Goal: Information Seeking & Learning: Learn about a topic

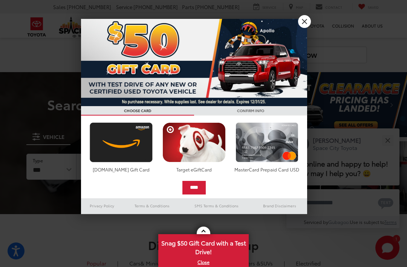
click at [307, 25] on link "X" at bounding box center [304, 21] width 13 height 13
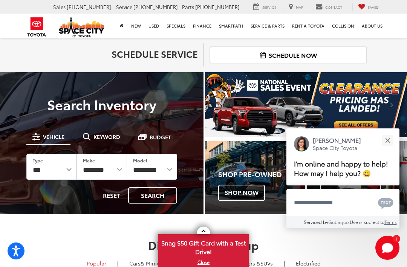
click at [390, 138] on div "Close" at bounding box center [388, 140] width 5 height 5
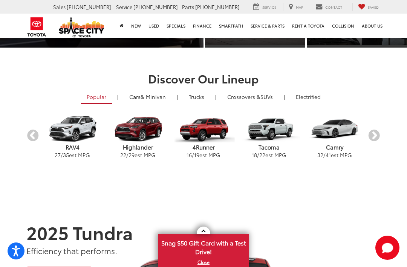
scroll to position [170, 0]
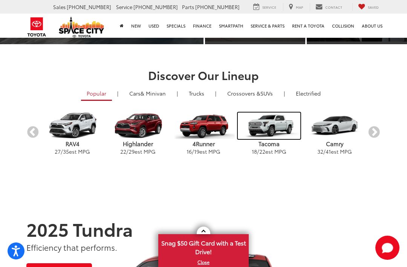
click at [267, 135] on img "carousel" at bounding box center [269, 125] width 62 height 26
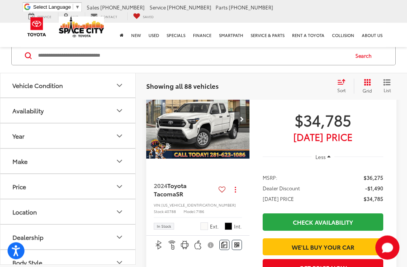
scroll to position [362, 0]
click at [352, 140] on span "Today's Price" at bounding box center [323, 137] width 121 height 8
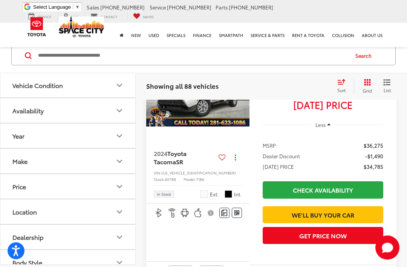
scroll to position [394, 0]
click at [345, 152] on ul "MSRP: $36,275 Dealer Discount -$1,490 TODAY'S PRICE $34,785" at bounding box center [323, 155] width 136 height 44
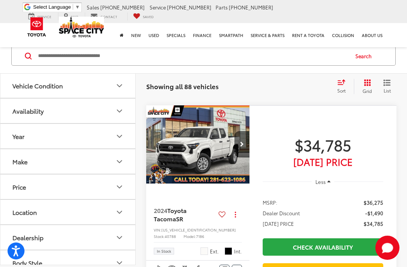
scroll to position [337, 0]
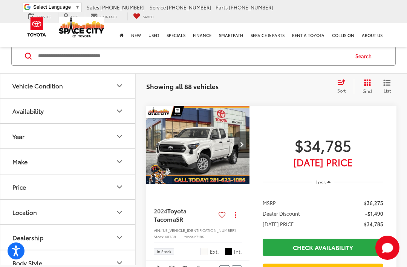
click at [235, 198] on div "1 / 11" at bounding box center [197, 152] width 103 height 93
click at [177, 223] on span "Toyota Tacoma" at bounding box center [170, 214] width 33 height 17
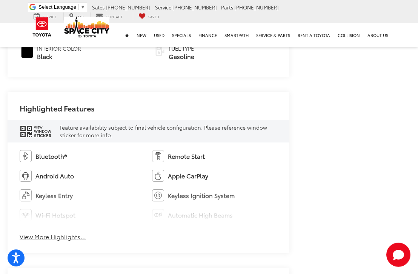
scroll to position [392, 0]
click at [78, 232] on button "View More Highlights..." at bounding box center [53, 236] width 66 height 9
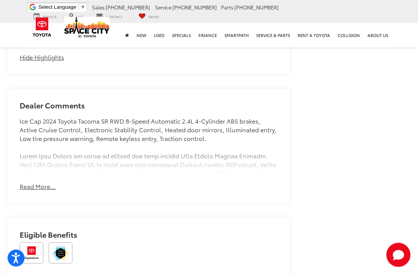
scroll to position [632, 0]
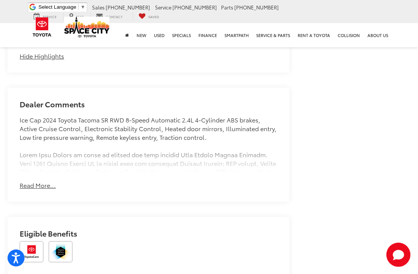
click at [51, 181] on button "Read More..." at bounding box center [38, 185] width 36 height 9
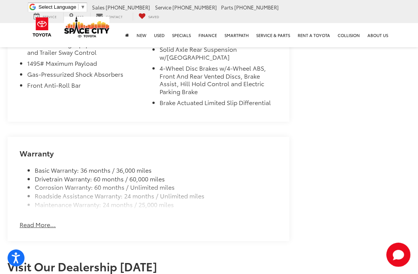
scroll to position [1208, 0]
click at [45, 221] on button "Read More..." at bounding box center [38, 225] width 36 height 9
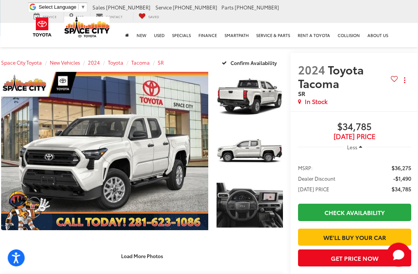
scroll to position [54, 6]
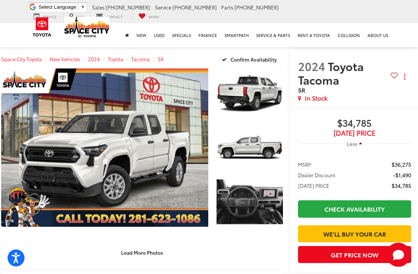
click at [243, 210] on link "Expand Photo 3" at bounding box center [250, 202] width 66 height 50
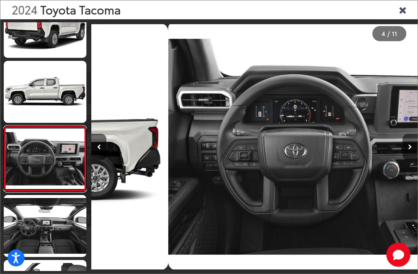
scroll to position [114, 0]
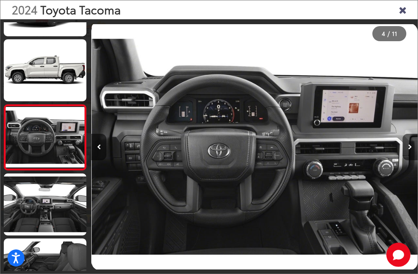
click at [403, 156] on button "Next image" at bounding box center [410, 147] width 15 height 26
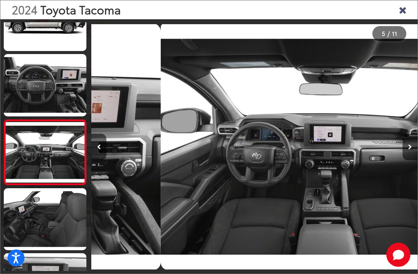
scroll to position [179, 0]
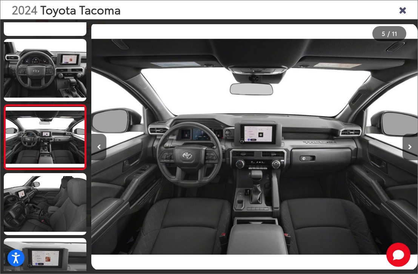
click at [403, 160] on button "Next image" at bounding box center [410, 147] width 15 height 26
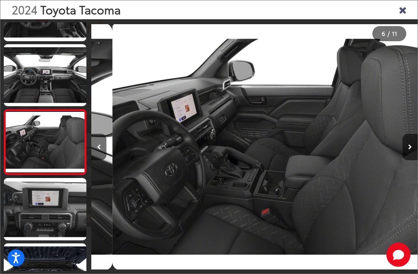
scroll to position [0, 1631]
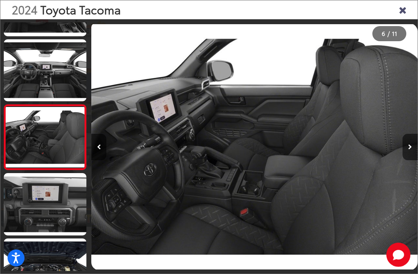
click at [400, 159] on div at bounding box center [376, 146] width 81 height 255
click at [413, 160] on button "Next image" at bounding box center [410, 147] width 15 height 26
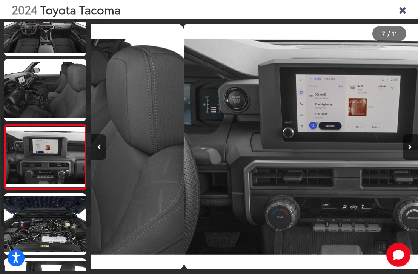
scroll to position [309, 0]
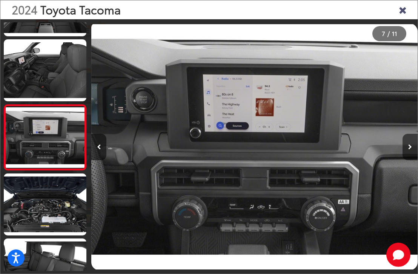
click at [407, 160] on button "Next image" at bounding box center [410, 147] width 15 height 26
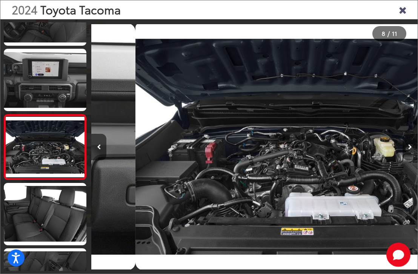
scroll to position [0, 0]
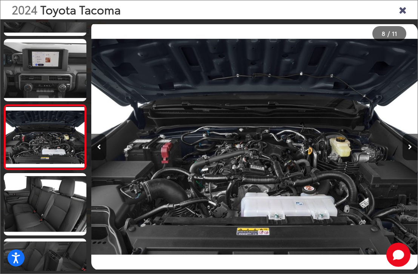
click at [406, 160] on button "Next image" at bounding box center [410, 147] width 15 height 26
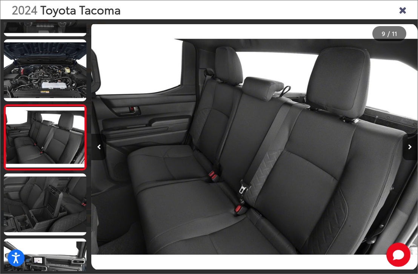
click at [406, 160] on button "Next image" at bounding box center [410, 147] width 15 height 26
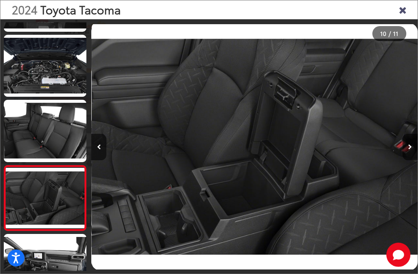
click at [406, 160] on button "Next image" at bounding box center [410, 147] width 15 height 26
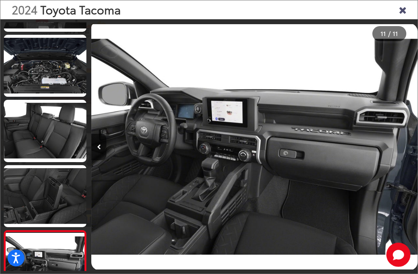
click at [407, 167] on div at bounding box center [376, 146] width 81 height 255
click at [399, 165] on div at bounding box center [376, 146] width 81 height 255
click at [393, 170] on div at bounding box center [376, 146] width 81 height 255
click at [387, 84] on div at bounding box center [376, 146] width 81 height 255
click at [406, 4] on div "2024 Toyota Tacoma" at bounding box center [208, 9] width 417 height 19
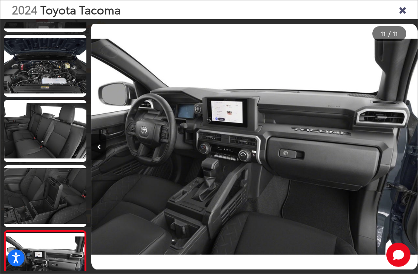
click at [404, 8] on icon "Close gallery" at bounding box center [403, 10] width 8 height 10
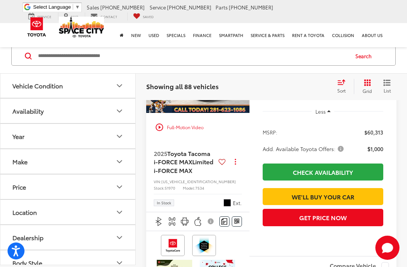
scroll to position [944, 0]
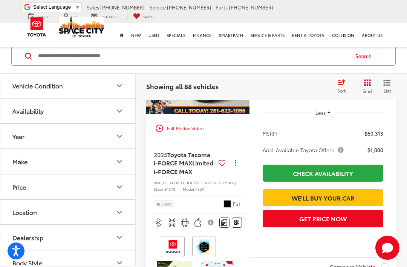
click at [225, 115] on img "2025 Toyota Tacoma i-FORCE MAX Limited i-FORCE MAX 0" at bounding box center [198, 75] width 104 height 78
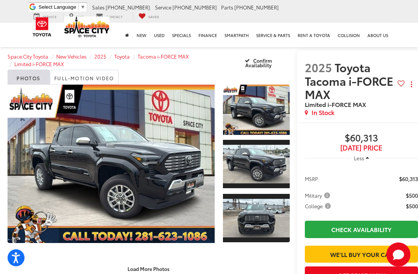
scroll to position [54, 0]
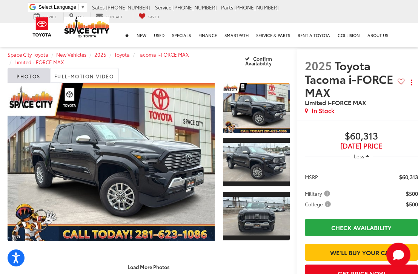
click at [263, 119] on link "Expand Photo 1" at bounding box center [256, 108] width 66 height 50
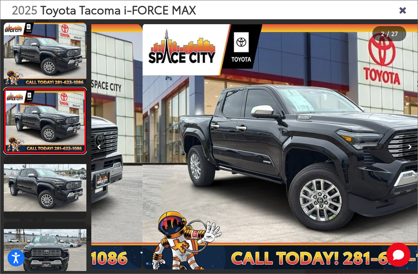
scroll to position [0, 326]
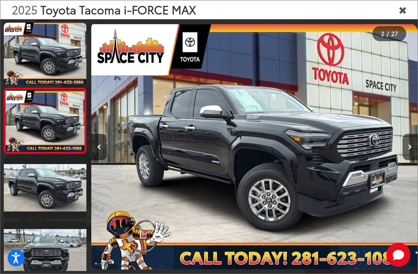
click at [412, 157] on button "Next image" at bounding box center [410, 147] width 15 height 26
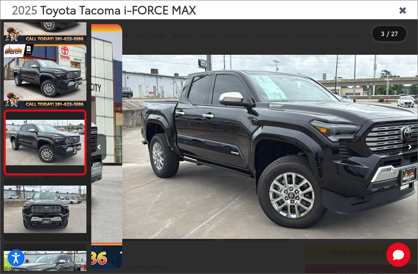
scroll to position [49, 0]
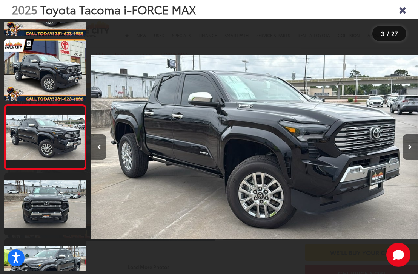
click at [403, 158] on button "Next image" at bounding box center [410, 147] width 15 height 26
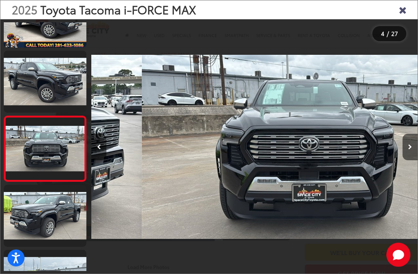
scroll to position [0, 979]
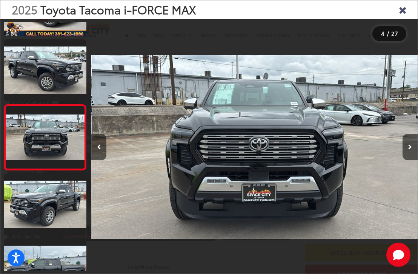
click at [403, 159] on button "Next image" at bounding box center [410, 147] width 15 height 26
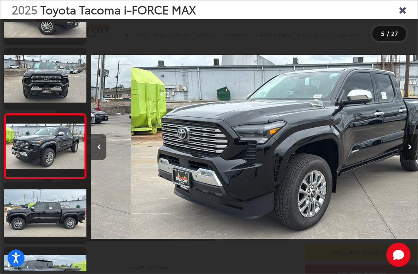
scroll to position [0, 1305]
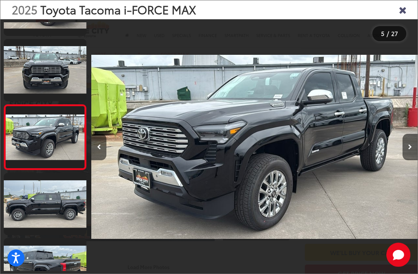
click at [403, 160] on button "Next image" at bounding box center [410, 147] width 15 height 26
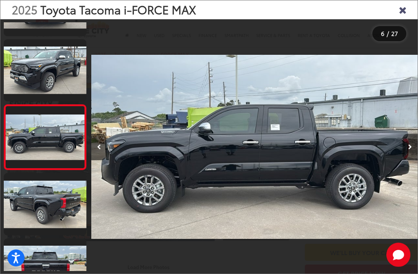
scroll to position [244, 0]
click at [406, 155] on button "Next image" at bounding box center [410, 147] width 15 height 26
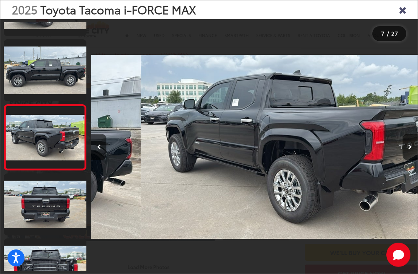
scroll to position [0, 1958]
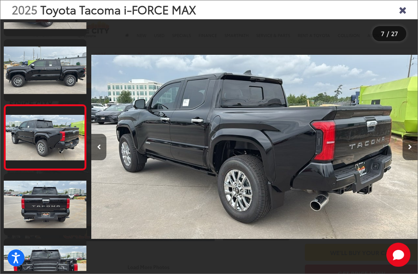
click at [412, 160] on button "Next image" at bounding box center [410, 147] width 15 height 26
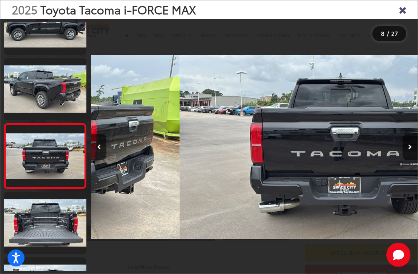
scroll to position [374, 0]
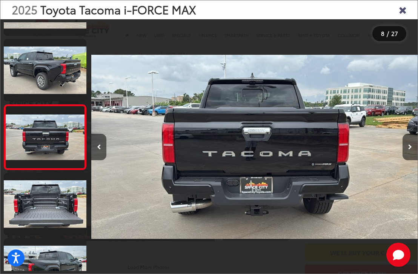
click at [411, 149] on icon "Next image" at bounding box center [410, 146] width 4 height 5
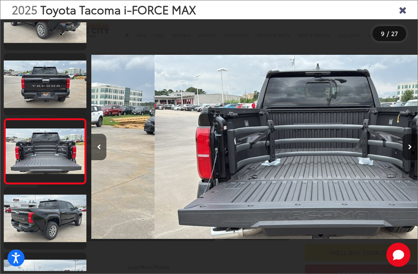
scroll to position [439, 0]
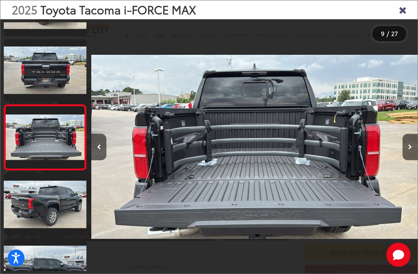
click at [406, 160] on button "Next image" at bounding box center [410, 147] width 15 height 26
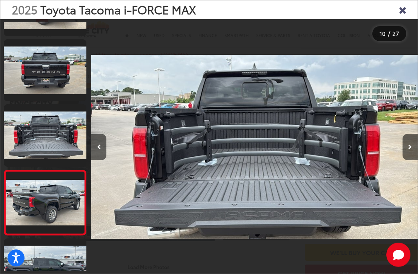
scroll to position [0, 0]
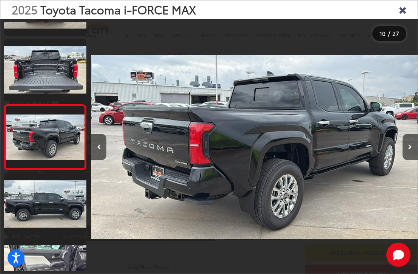
click at [406, 158] on button "Next image" at bounding box center [410, 147] width 15 height 26
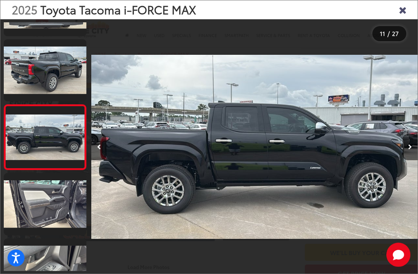
click at [413, 157] on button "Next image" at bounding box center [410, 147] width 15 height 26
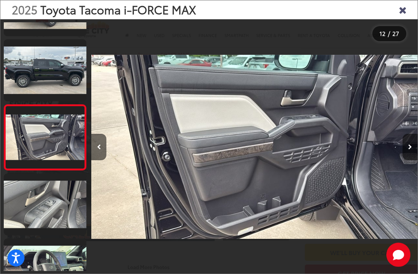
click at [413, 159] on button "Next image" at bounding box center [410, 147] width 15 height 26
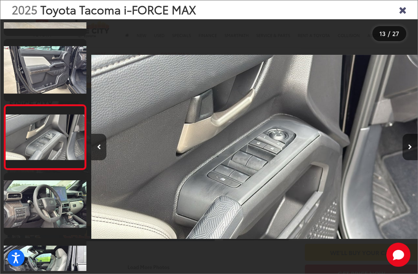
click at [409, 149] on icon "Next image" at bounding box center [410, 146] width 4 height 5
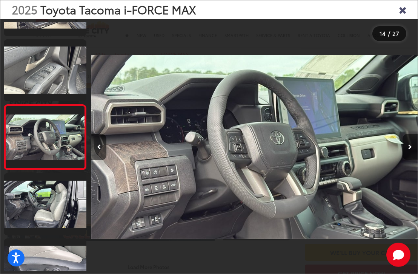
click at [414, 153] on button "Next image" at bounding box center [410, 147] width 15 height 26
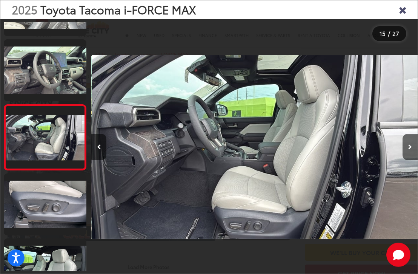
click at [407, 155] on button "Next image" at bounding box center [410, 147] width 15 height 26
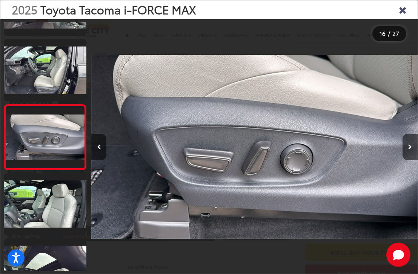
click at [412, 160] on button "Next image" at bounding box center [410, 147] width 15 height 26
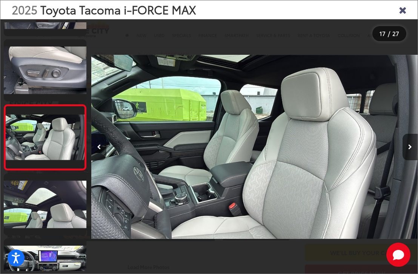
click at [413, 159] on button "Next image" at bounding box center [410, 147] width 15 height 26
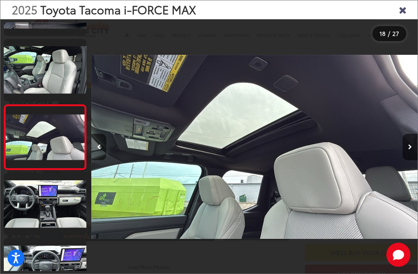
click at [416, 160] on button "Next image" at bounding box center [410, 147] width 15 height 26
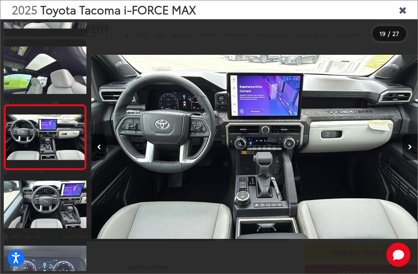
click at [415, 160] on button "Next image" at bounding box center [410, 147] width 15 height 26
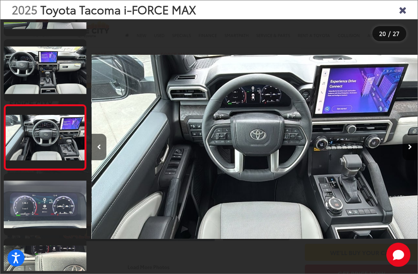
click at [404, 9] on icon "Close gallery" at bounding box center [403, 10] width 8 height 10
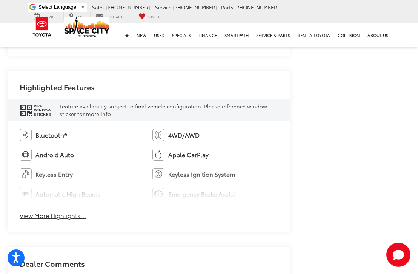
click at [82, 211] on button "View More Highlights..." at bounding box center [53, 215] width 66 height 9
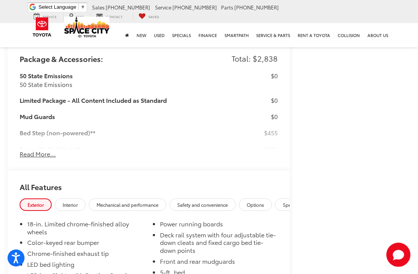
scroll to position [979, 0]
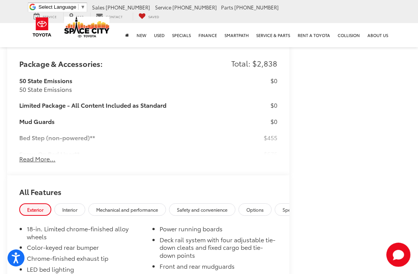
click at [41, 154] on button "Read More..." at bounding box center [37, 158] width 36 height 9
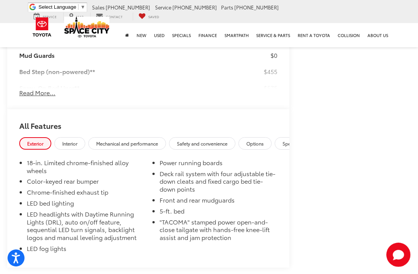
click at [39, 153] on div "Connectivity Kit includes 4 main components. Kit includes 4 high quality 3 - ft…" at bounding box center [129, 163] width 220 height 60
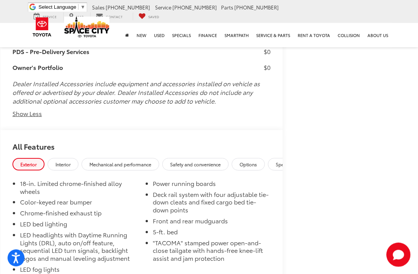
scroll to position [0, 0]
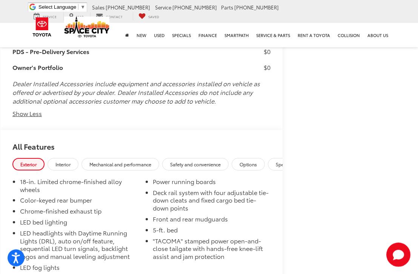
click at [151, 161] on span "Mechanical and performance" at bounding box center [120, 164] width 62 height 6
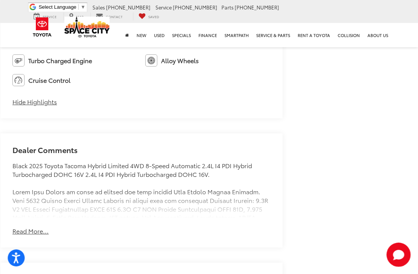
scroll to position [683, 7]
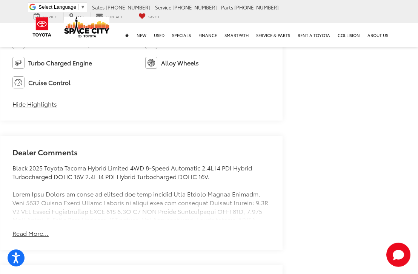
click at [196, 190] on div "Black 2025 Toyota Tacoma Hybrid Limited 4WD 8-Speed Automatic 2.4L I4 PDI Hybri…" at bounding box center [141, 191] width 258 height 57
click at [49, 219] on div "Dealer Comments Black 2025 Toyota Tacoma Hybrid Limited 4WD 8-Speed Automatic 2…" at bounding box center [141, 192] width 282 height 114
click at [54, 226] on div "Dealer Comments Black 2025 Toyota Tacoma Hybrid Limited 4WD 8-Speed Automatic 2…" at bounding box center [141, 192] width 282 height 114
click at [46, 229] on button "Read More..." at bounding box center [30, 233] width 36 height 9
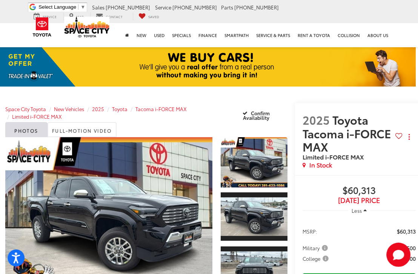
scroll to position [0, 2]
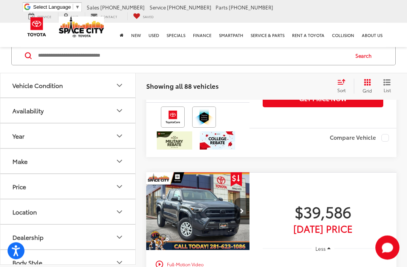
scroll to position [2977, 0]
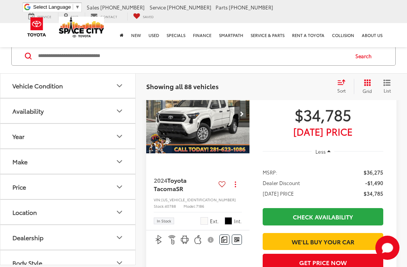
scroll to position [366, 0]
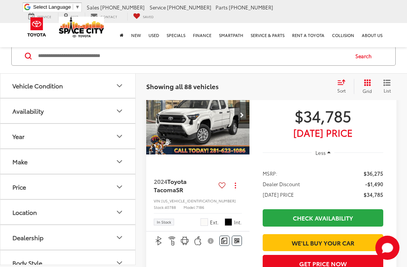
click at [341, 136] on span "[DATE] Price" at bounding box center [323, 133] width 121 height 8
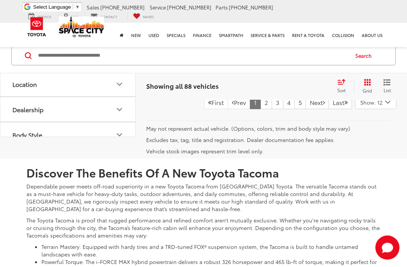
scroll to position [3348, 0]
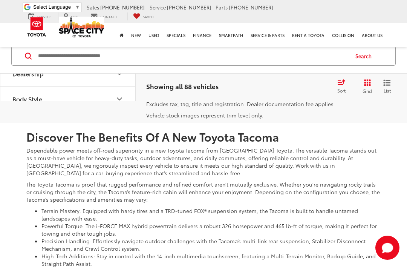
scroll to position [3382, 0]
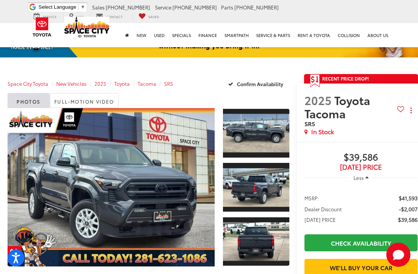
click at [269, 201] on link "Expand Photo 2" at bounding box center [256, 187] width 66 height 50
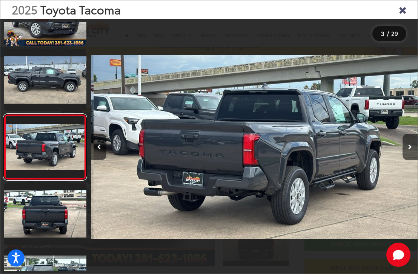
scroll to position [49, 0]
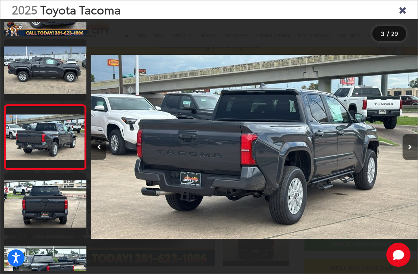
click at [416, 154] on button "Next image" at bounding box center [410, 147] width 15 height 26
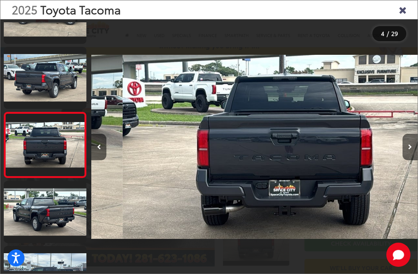
scroll to position [0, 979]
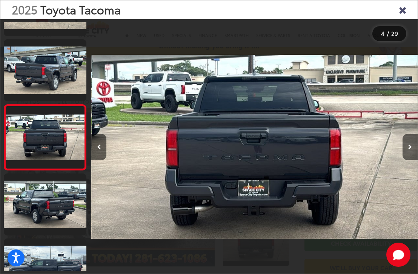
click at [413, 160] on button "Next image" at bounding box center [410, 147] width 15 height 26
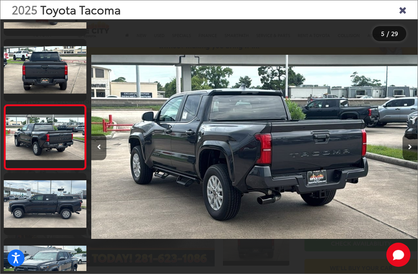
scroll to position [179, 0]
click at [413, 158] on button "Next image" at bounding box center [410, 147] width 15 height 26
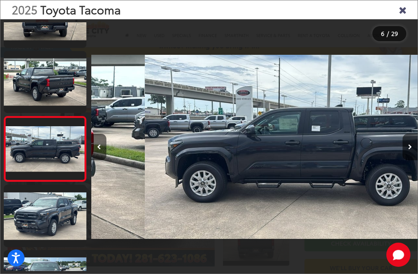
scroll to position [244, 0]
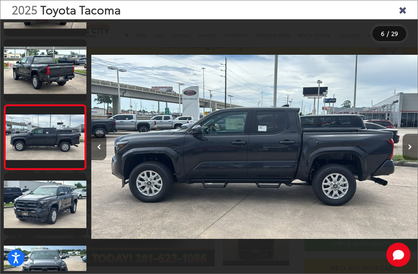
click at [415, 157] on button "Next image" at bounding box center [410, 147] width 15 height 26
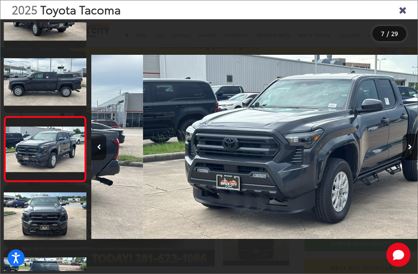
scroll to position [309, 0]
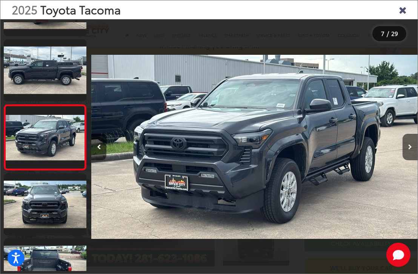
click at [416, 157] on button "Next image" at bounding box center [410, 147] width 15 height 26
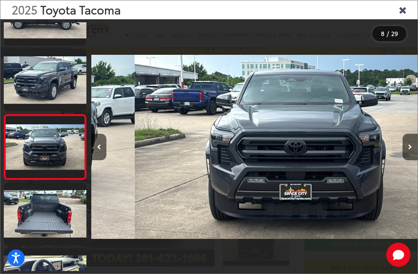
scroll to position [0, 0]
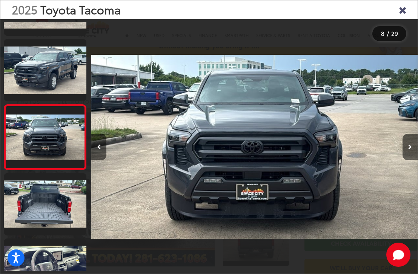
click at [412, 160] on button "Next image" at bounding box center [410, 147] width 15 height 26
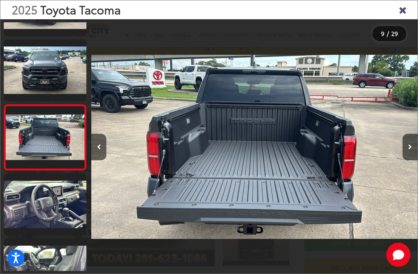
click at [416, 159] on button "Next image" at bounding box center [410, 147] width 15 height 26
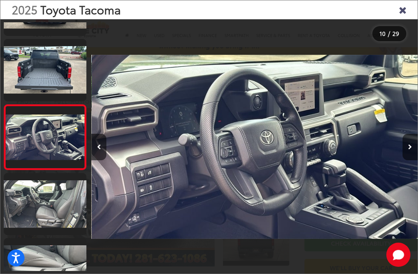
click at [416, 157] on button "Next image" at bounding box center [410, 147] width 15 height 26
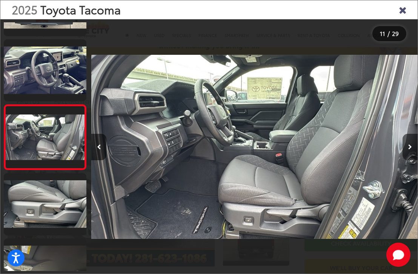
click at [111, 161] on div at bounding box center [131, 146] width 81 height 255
click at [415, 160] on button "Next image" at bounding box center [410, 147] width 15 height 26
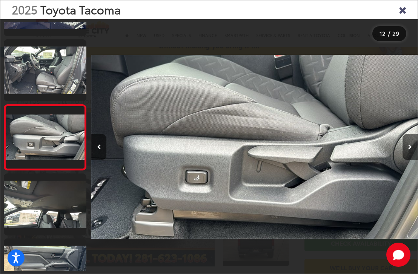
click at [413, 160] on button "Next image" at bounding box center [410, 147] width 15 height 26
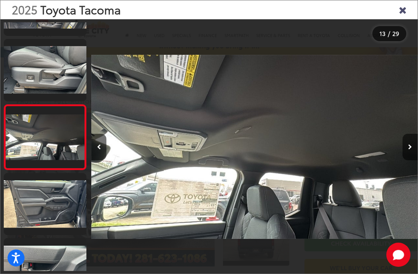
click at [414, 160] on button "Next image" at bounding box center [410, 147] width 15 height 26
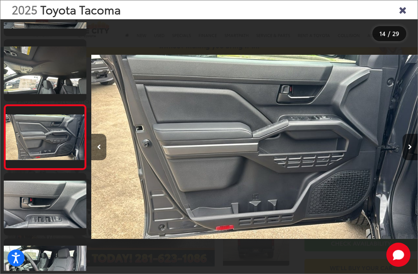
click at [414, 160] on button "Next image" at bounding box center [410, 147] width 15 height 26
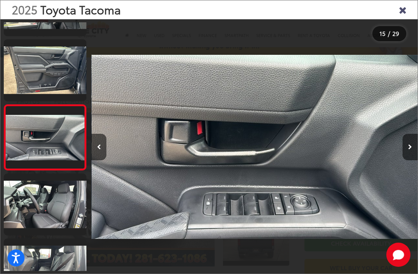
click at [415, 160] on button "Next image" at bounding box center [410, 147] width 15 height 26
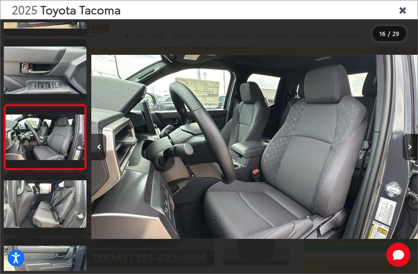
click at [414, 160] on button "Next image" at bounding box center [410, 147] width 15 height 26
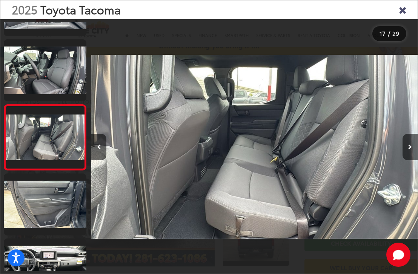
click at [411, 149] on icon "Next image" at bounding box center [410, 146] width 4 height 5
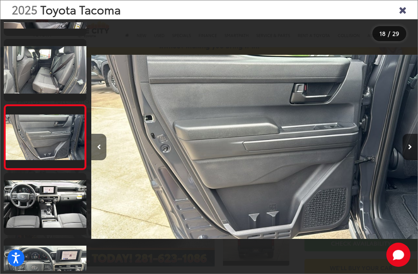
click at [408, 149] on icon "Next image" at bounding box center [410, 146] width 4 height 5
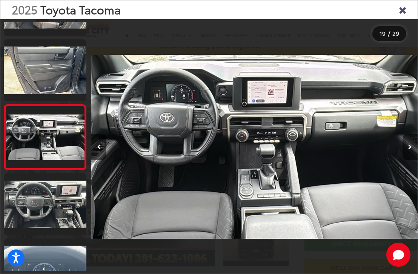
click at [405, 160] on button "Next image" at bounding box center [410, 147] width 15 height 26
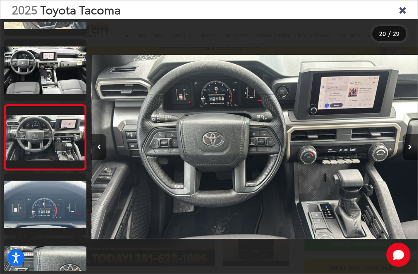
click at [405, 160] on button "Next image" at bounding box center [410, 147] width 15 height 26
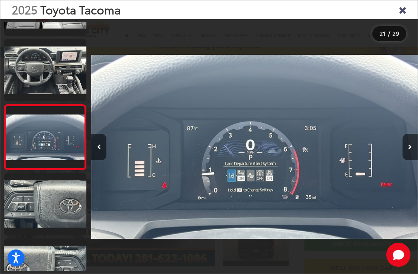
click at [406, 160] on button "Next image" at bounding box center [410, 147] width 15 height 26
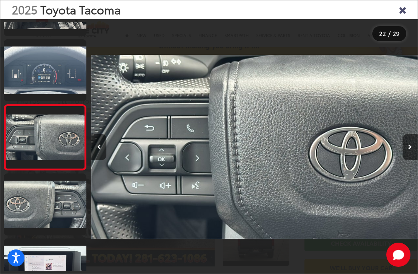
click at [407, 160] on button "Next image" at bounding box center [410, 147] width 15 height 26
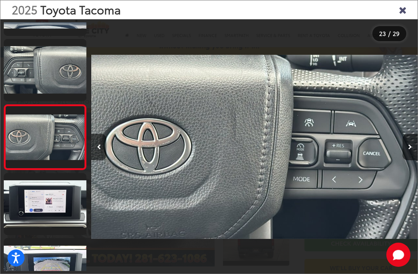
click at [407, 160] on button "Next image" at bounding box center [410, 147] width 15 height 26
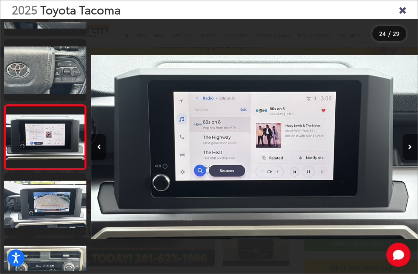
click at [407, 160] on button "Next image" at bounding box center [410, 147] width 15 height 26
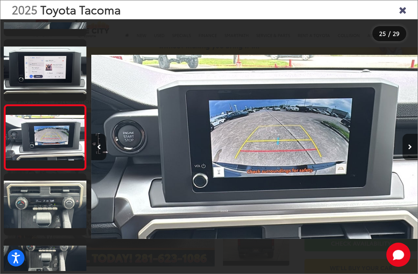
click at [406, 160] on button "Next image" at bounding box center [410, 147] width 15 height 26
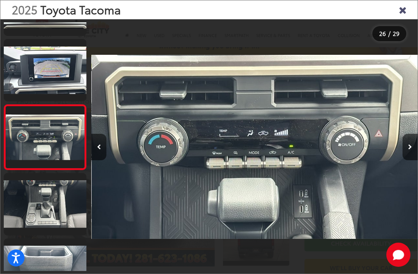
click at [406, 160] on button "Next image" at bounding box center [410, 147] width 15 height 26
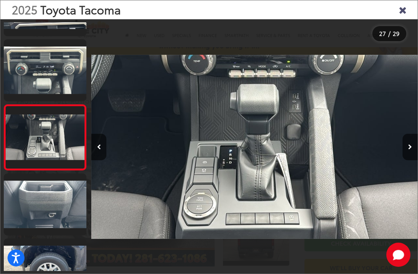
click at [406, 160] on button "Next image" at bounding box center [410, 147] width 15 height 26
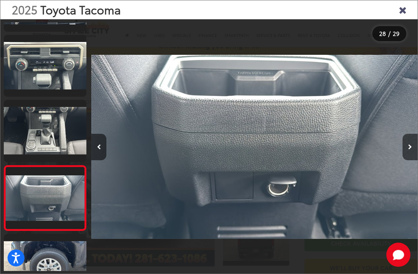
click at [413, 160] on button "Next image" at bounding box center [410, 147] width 15 height 26
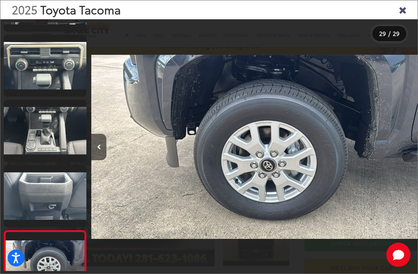
click at [412, 160] on div at bounding box center [376, 146] width 81 height 255
click at [415, 159] on div at bounding box center [376, 146] width 81 height 255
click at [412, 117] on div at bounding box center [376, 146] width 81 height 255
click at [401, 72] on div at bounding box center [376, 146] width 81 height 255
click at [404, 10] on icon "Close gallery" at bounding box center [403, 10] width 8 height 10
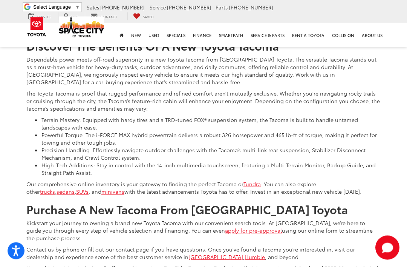
scroll to position [3516, 0]
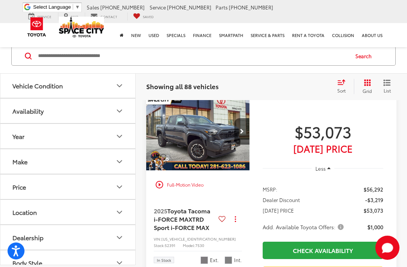
scroll to position [66, 0]
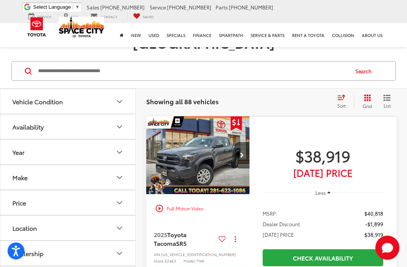
click at [256, 62] on input "Search by Make, Model, or Keyword" at bounding box center [192, 71] width 311 height 18
type input "*****"
click at [372, 61] on button "Search" at bounding box center [366, 70] width 34 height 19
click at [363, 61] on button "Search" at bounding box center [366, 70] width 34 height 19
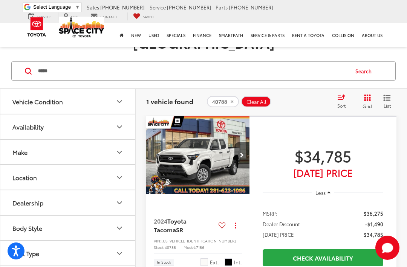
click at [348, 169] on span "[DATE] Price" at bounding box center [323, 173] width 121 height 8
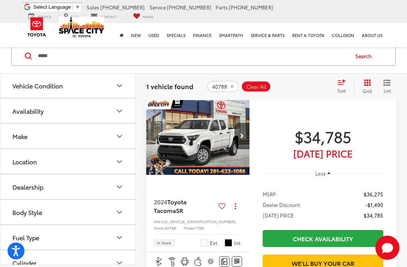
scroll to position [86, 0]
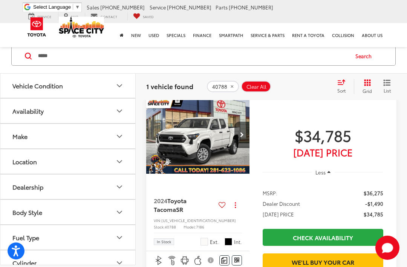
click at [343, 148] on span "[DATE] Price" at bounding box center [323, 152] width 121 height 8
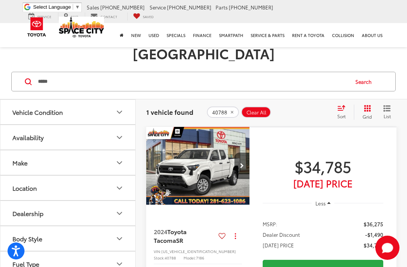
scroll to position [0, 0]
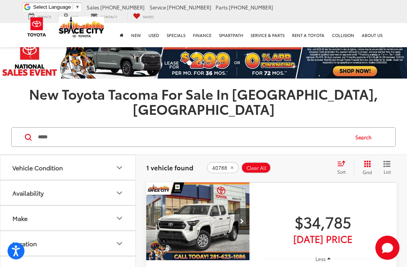
click at [223, 0] on div "Space City Toyota Select Language ​ ▼ Sales [PHONE_NUMBER] Service [PHONE_NUMBE…" at bounding box center [204, 11] width 366 height 23
